Goal: Task Accomplishment & Management: Manage account settings

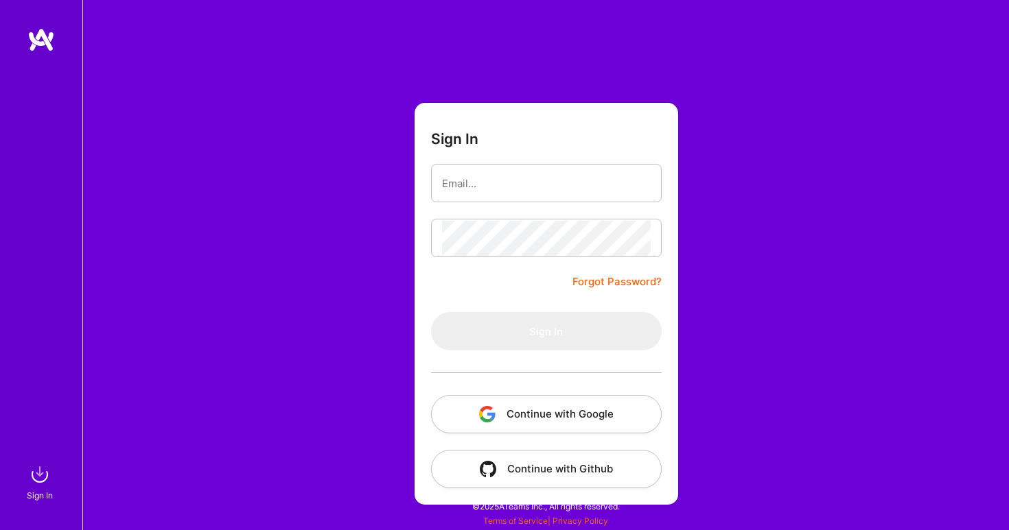
click at [545, 410] on button "Continue with Google" at bounding box center [546, 414] width 231 height 38
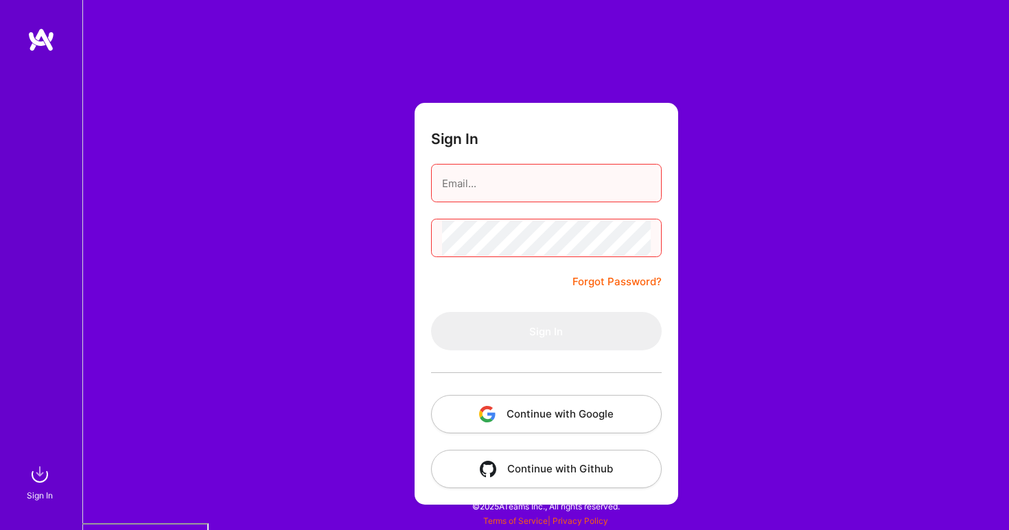
click at [499, 187] on input "email" at bounding box center [546, 183] width 209 height 35
click at [442, 176] on div at bounding box center [442, 176] width 0 height 0
type input "[PERSON_NAME][EMAIL_ADDRESS][DOMAIN_NAME]"
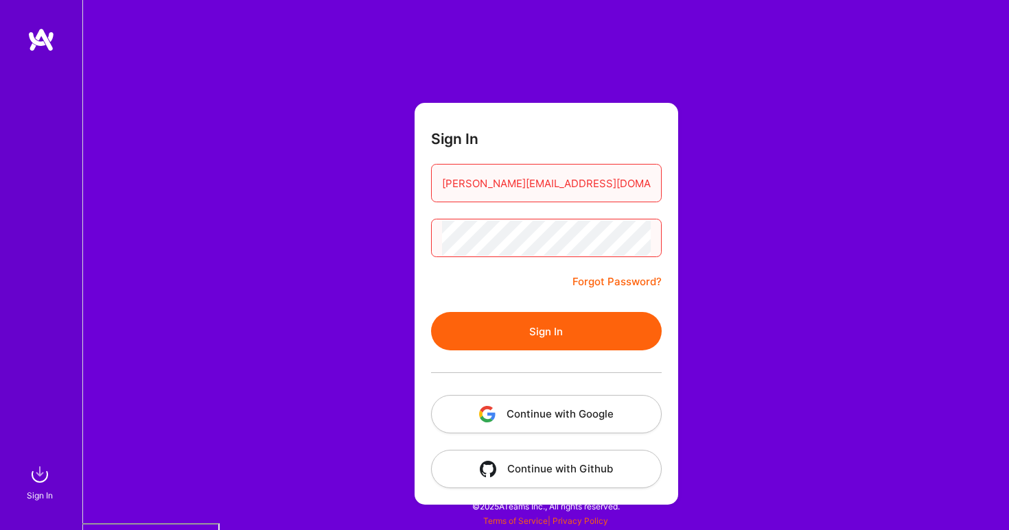
click at [659, 301] on form "Sign In [EMAIL_ADDRESS][DOMAIN_NAME] Forgot Password? Sign In Continue with Goo…" at bounding box center [545, 304] width 263 height 402
click at [556, 328] on button "Sign In" at bounding box center [546, 331] width 231 height 38
click at [353, 86] on div "Sign In [EMAIL_ADDRESS][DOMAIN_NAME] Forgot Password? Sign In Continue with Goo…" at bounding box center [545, 265] width 926 height 530
click at [38, 25] on div "Sign In" at bounding box center [41, 265] width 82 height 530
